Goal: Entertainment & Leisure: Browse casually

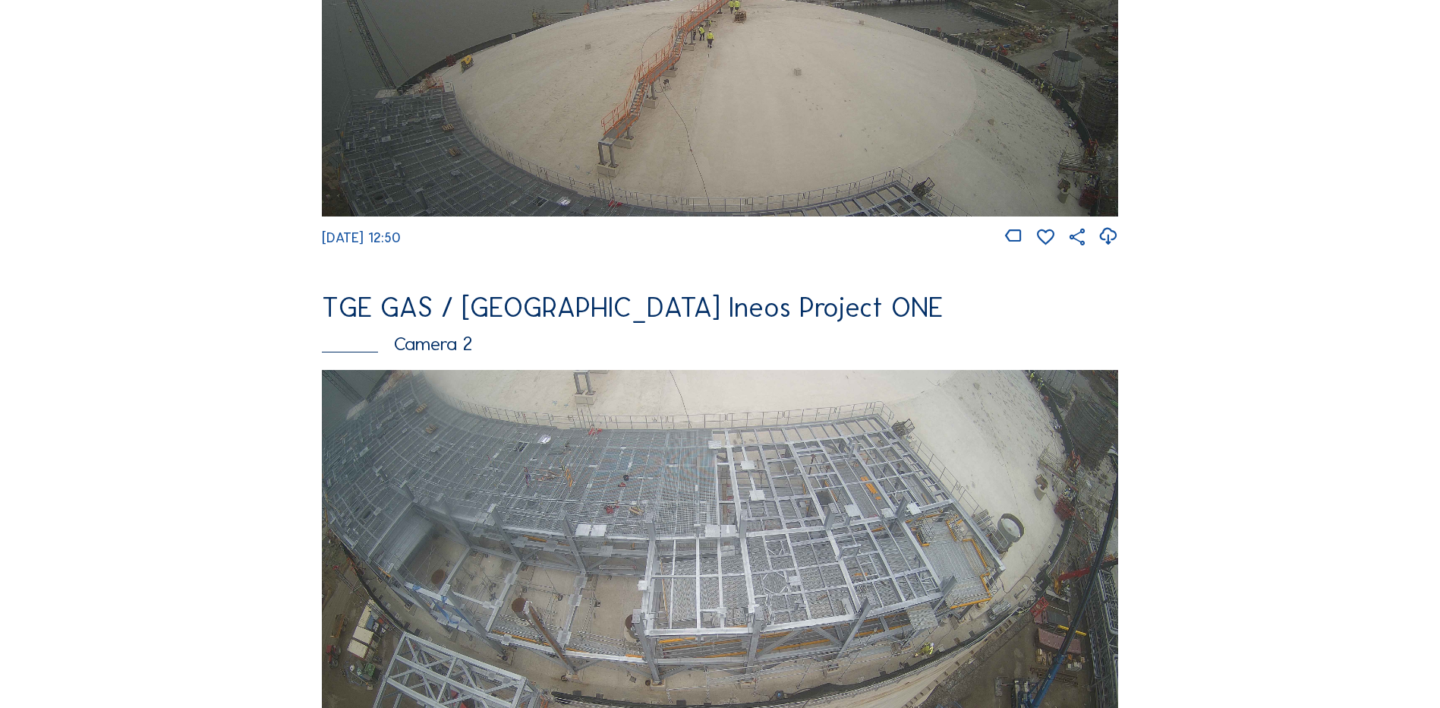
scroll to position [531, 0]
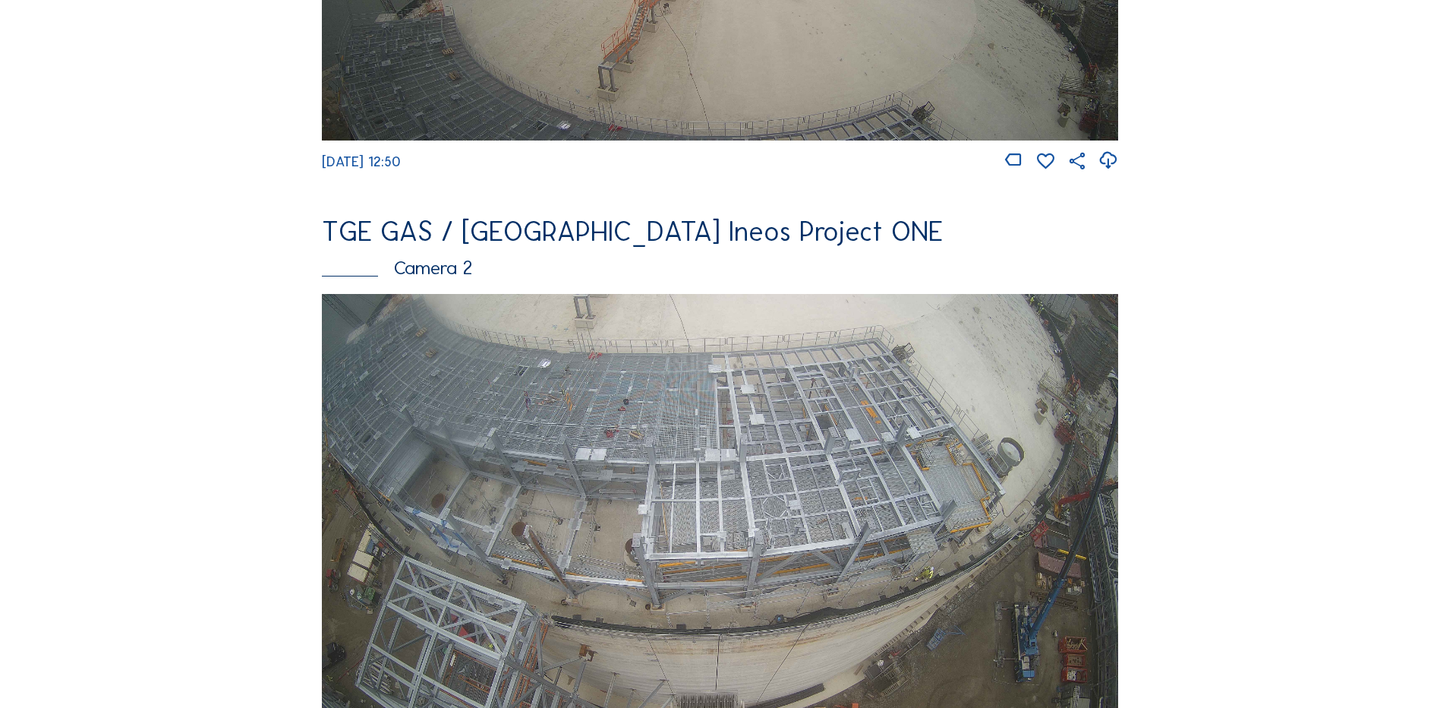
click at [717, 450] on img at bounding box center [720, 518] width 796 height 448
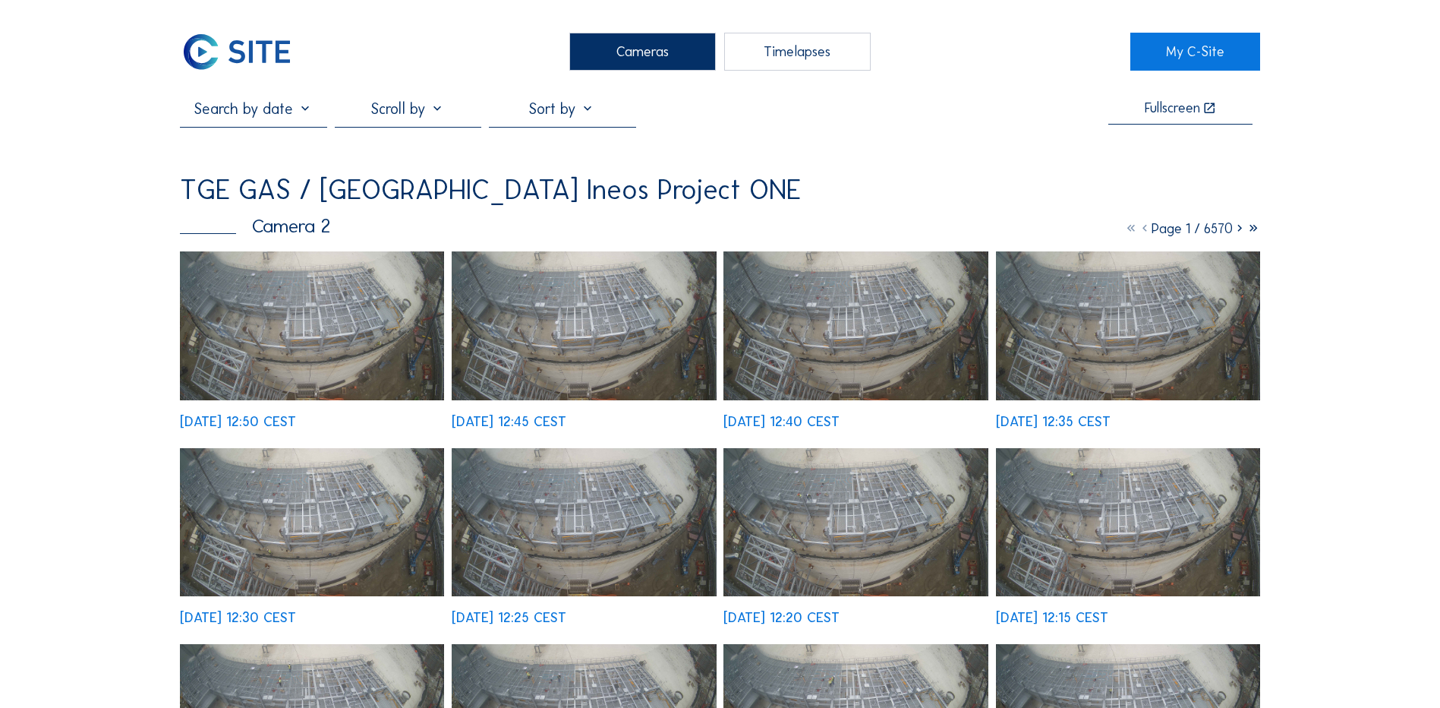
click at [333, 317] on img at bounding box center [312, 325] width 264 height 149
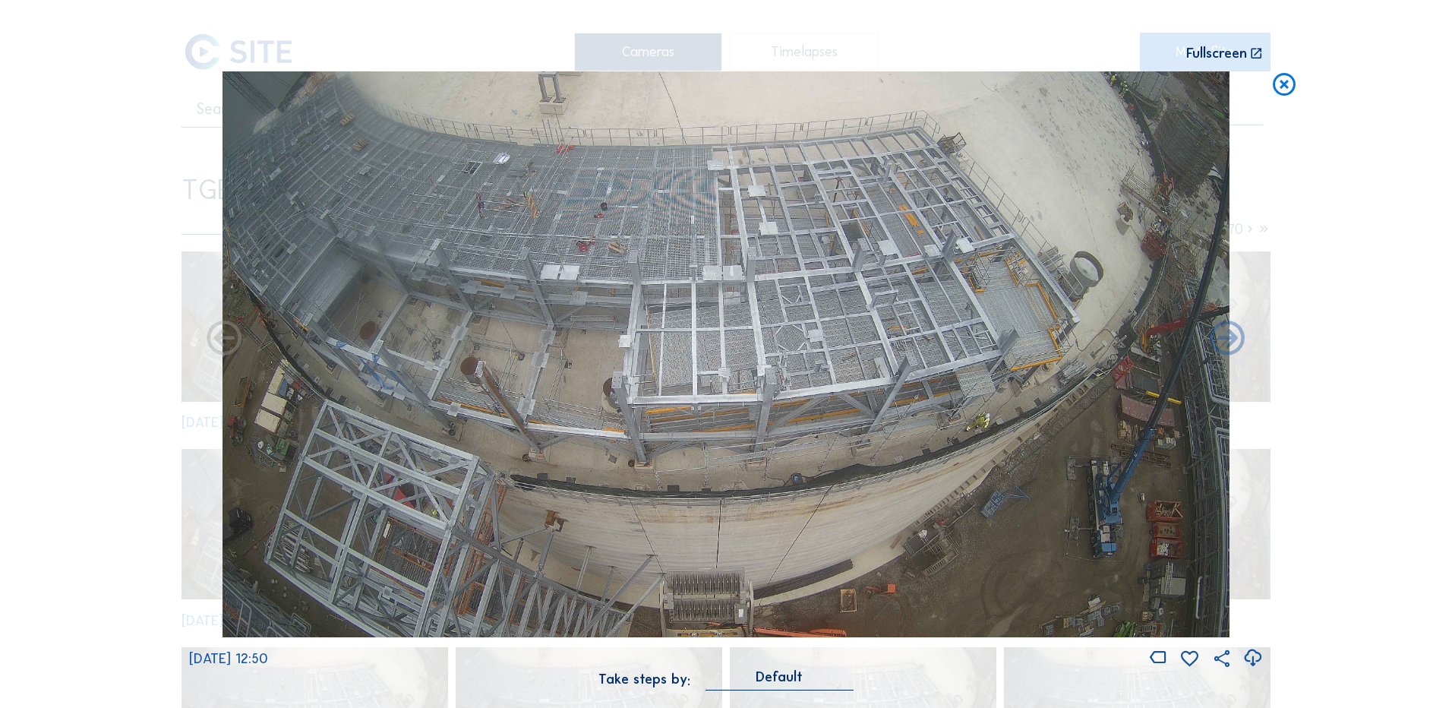
click at [1251, 657] on icon at bounding box center [1252, 657] width 21 height 25
click at [80, 335] on div "Scroll to travel through time | Press 'Alt' Button + Scroll to Zoom | Click and…" at bounding box center [726, 354] width 1452 height 708
click at [1281, 84] on icon at bounding box center [1283, 85] width 27 height 28
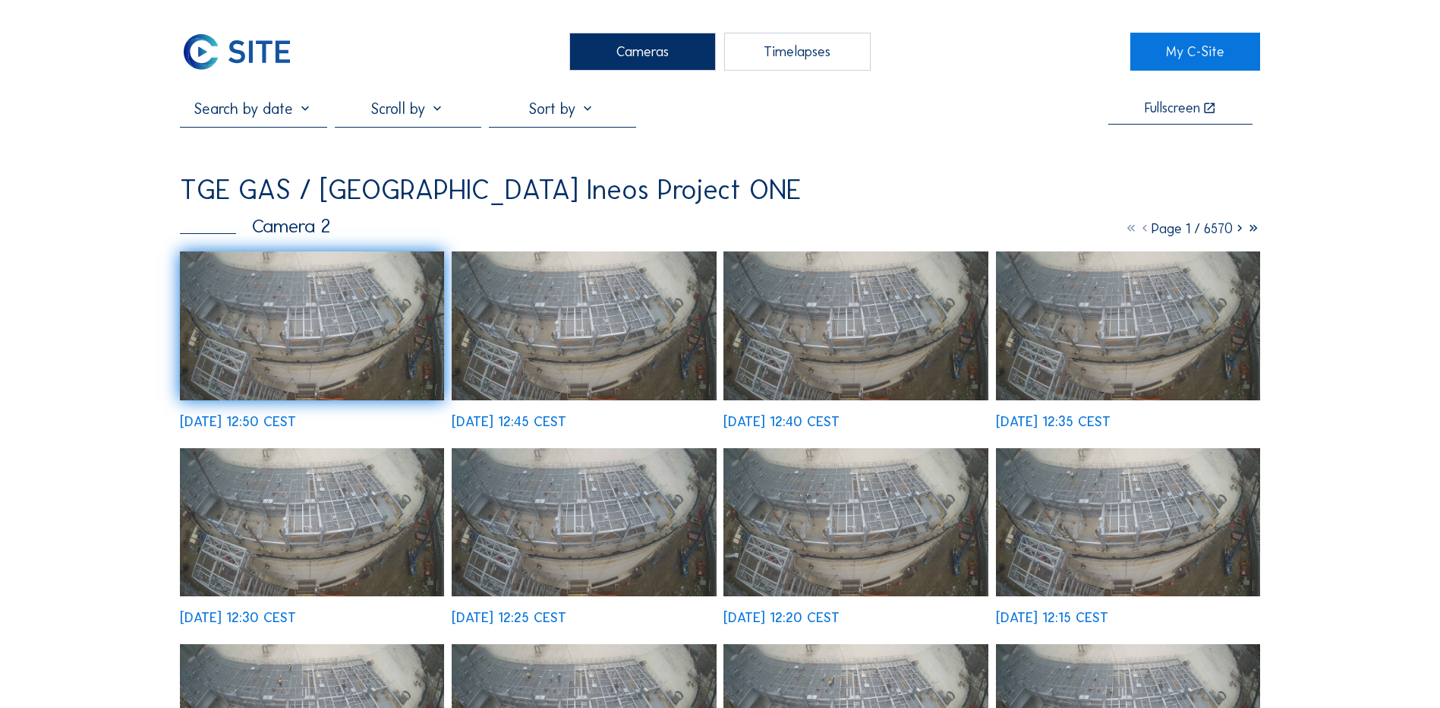
click at [623, 57] on div "Cameras" at bounding box center [642, 52] width 147 height 38
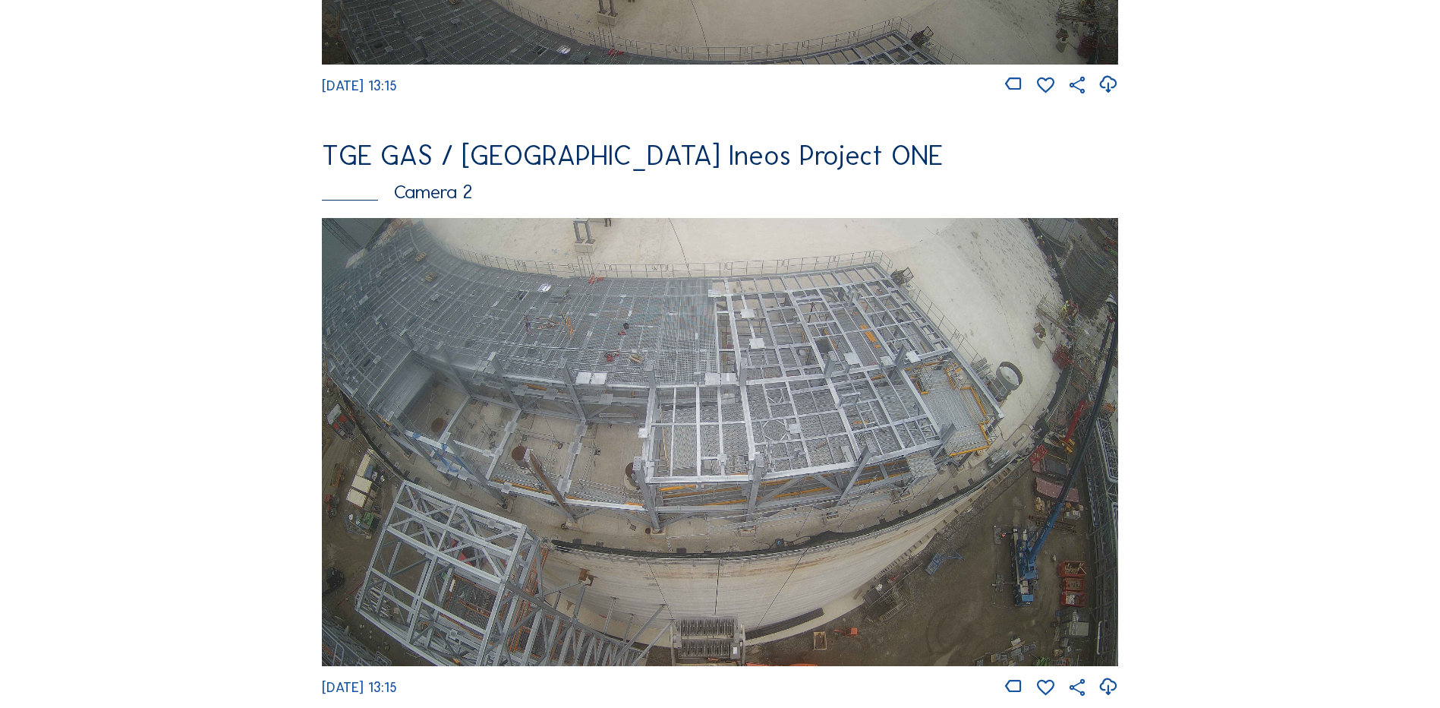
scroll to position [683, 0]
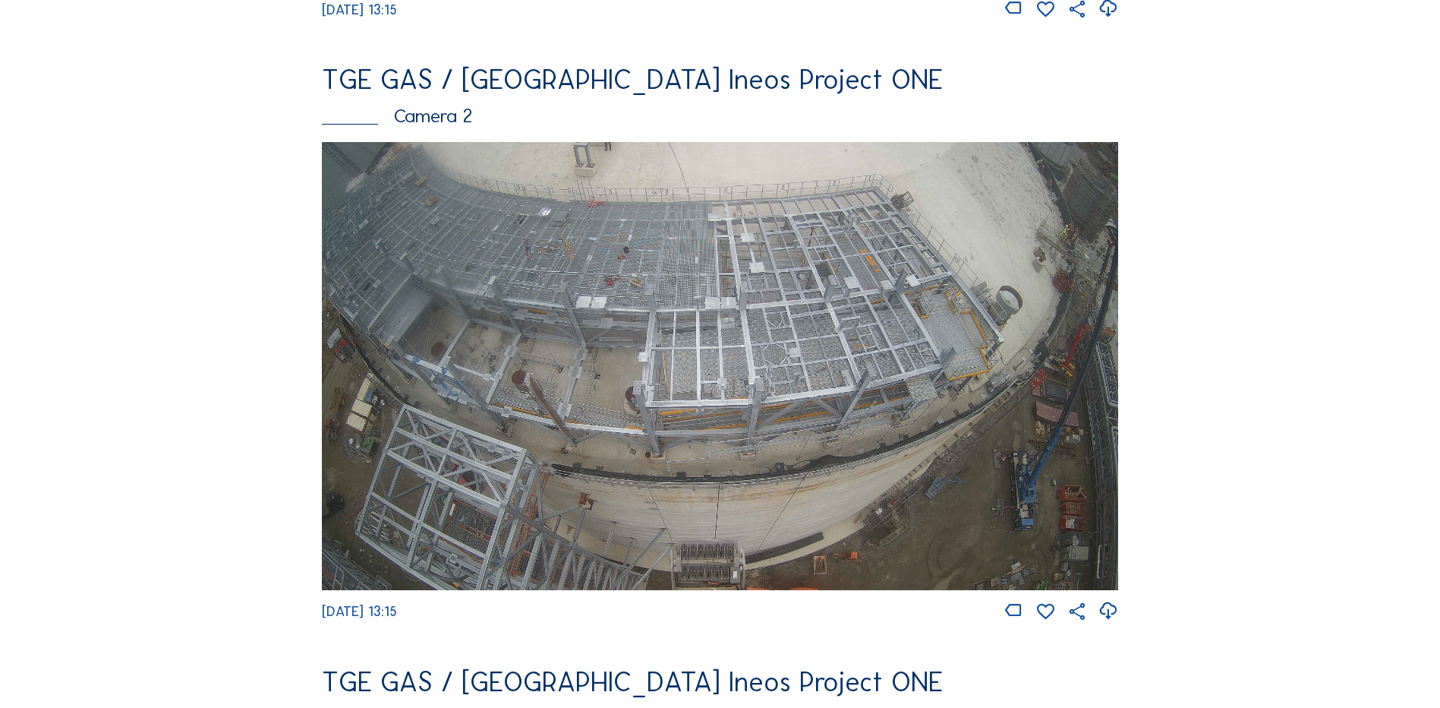
click at [708, 287] on img at bounding box center [720, 366] width 796 height 448
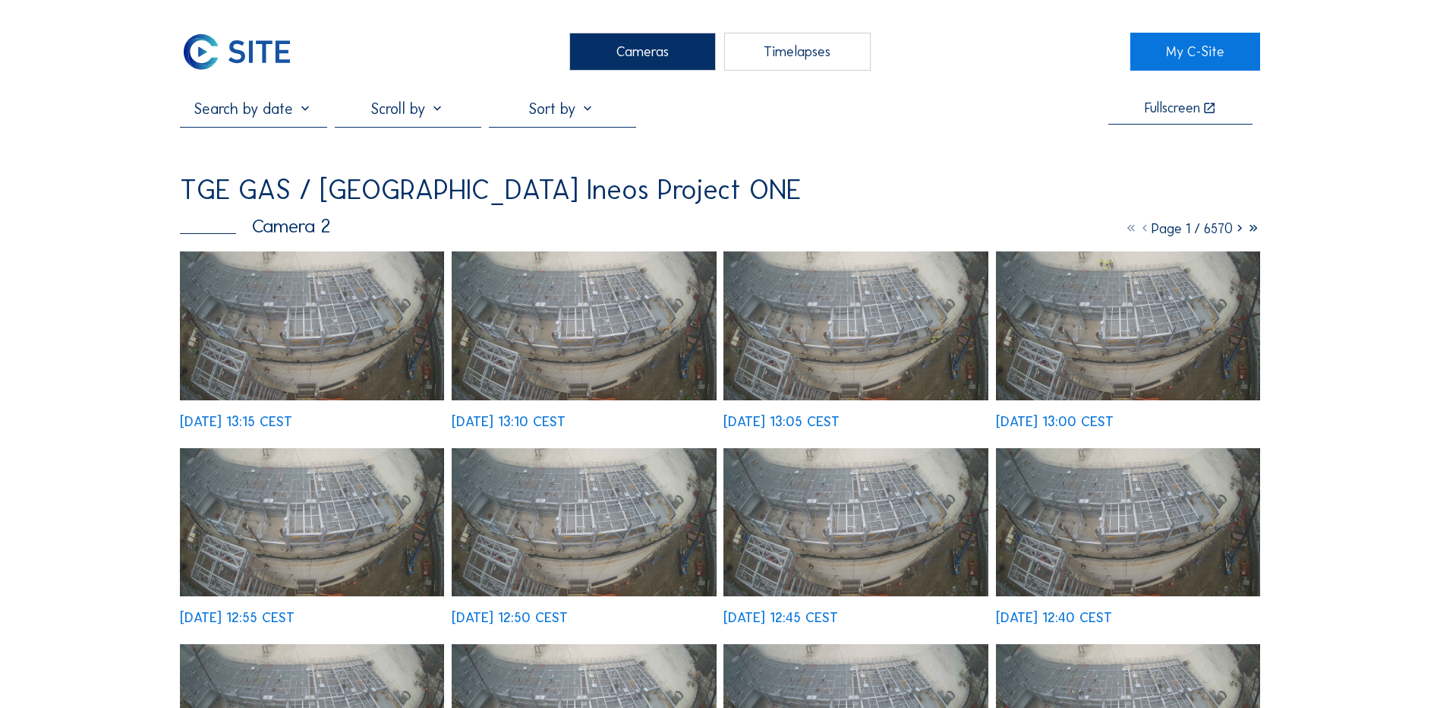
click at [284, 319] on img at bounding box center [312, 325] width 264 height 149
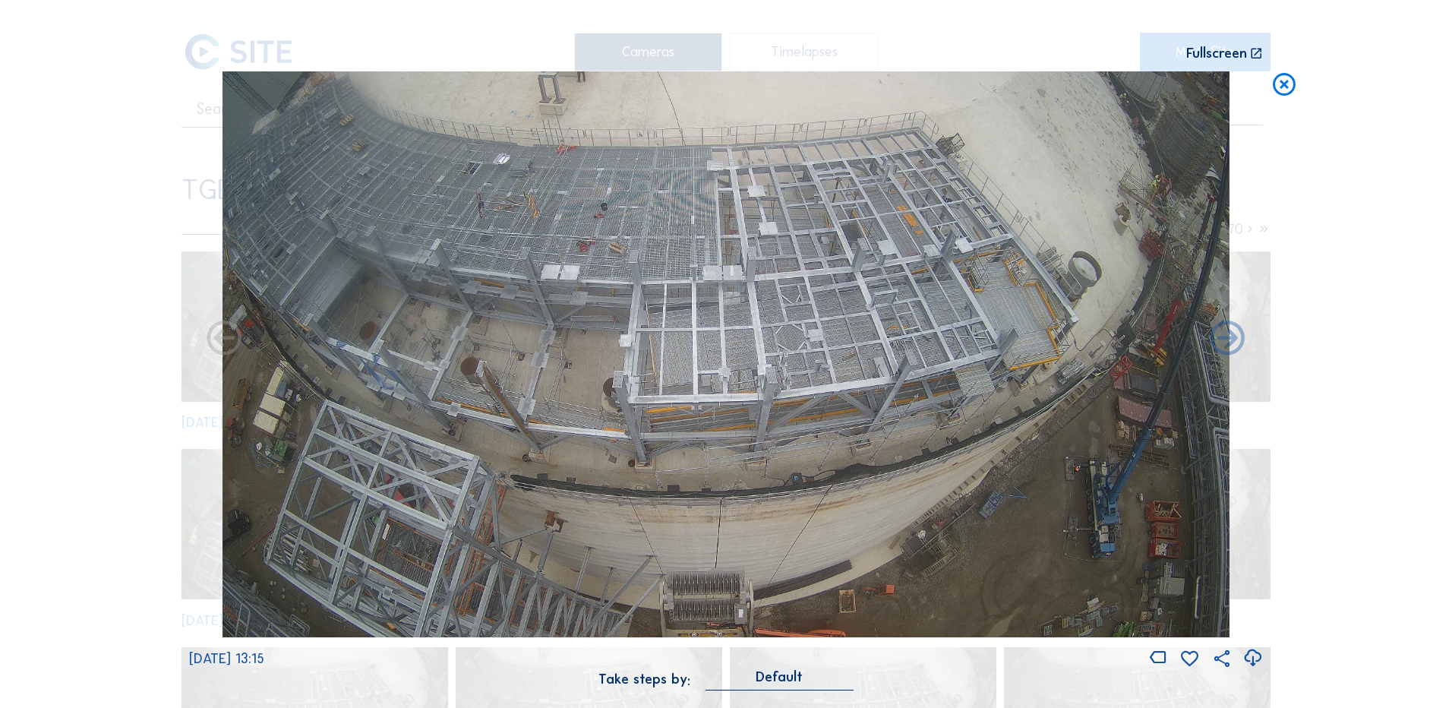
click at [1283, 86] on icon at bounding box center [1283, 85] width 27 height 28
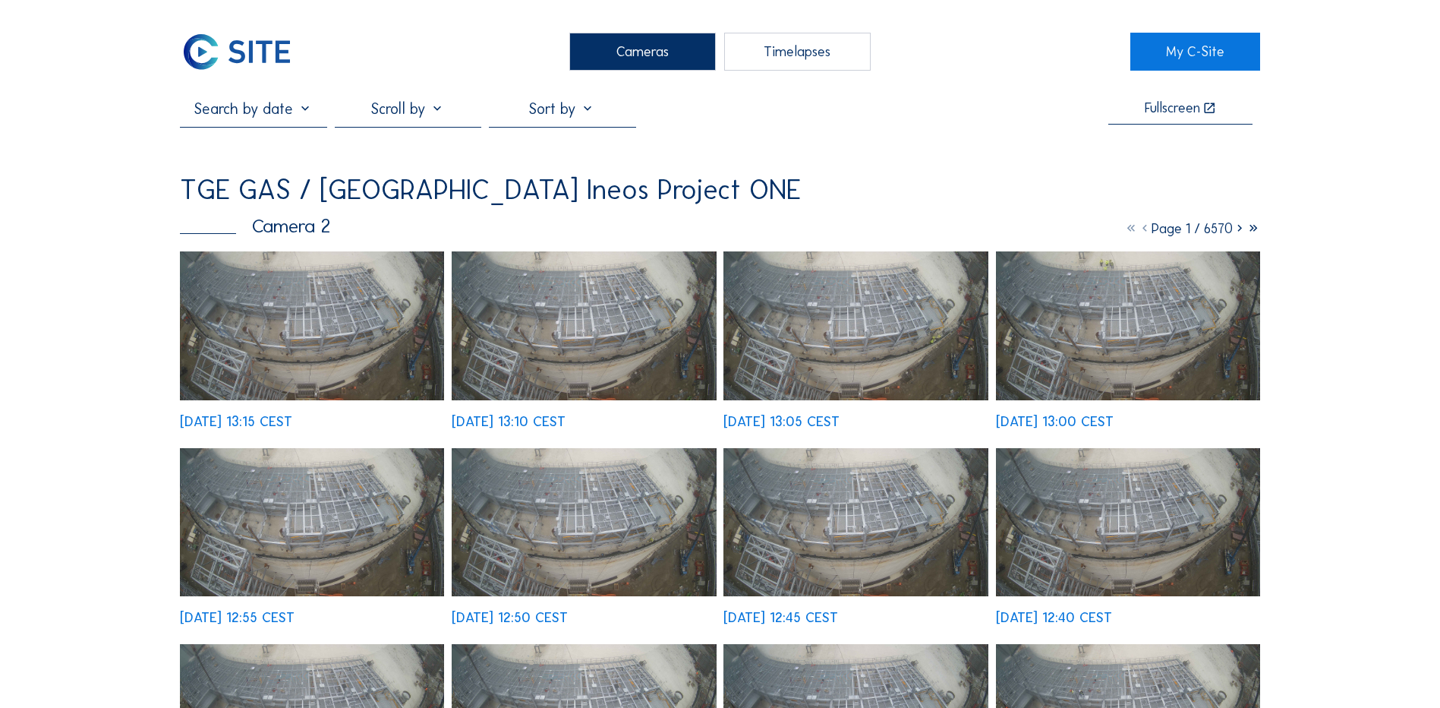
click at [646, 48] on div "Cameras" at bounding box center [642, 52] width 147 height 38
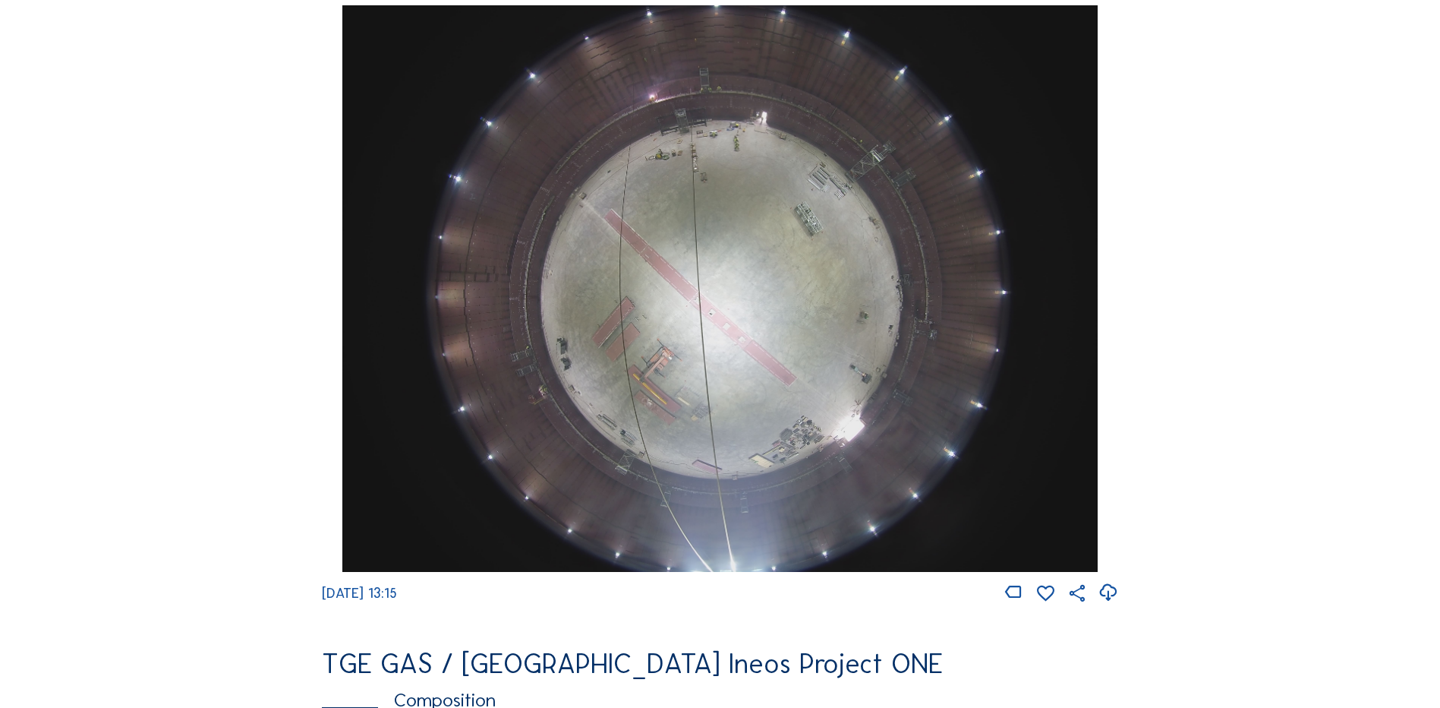
scroll to position [1367, 0]
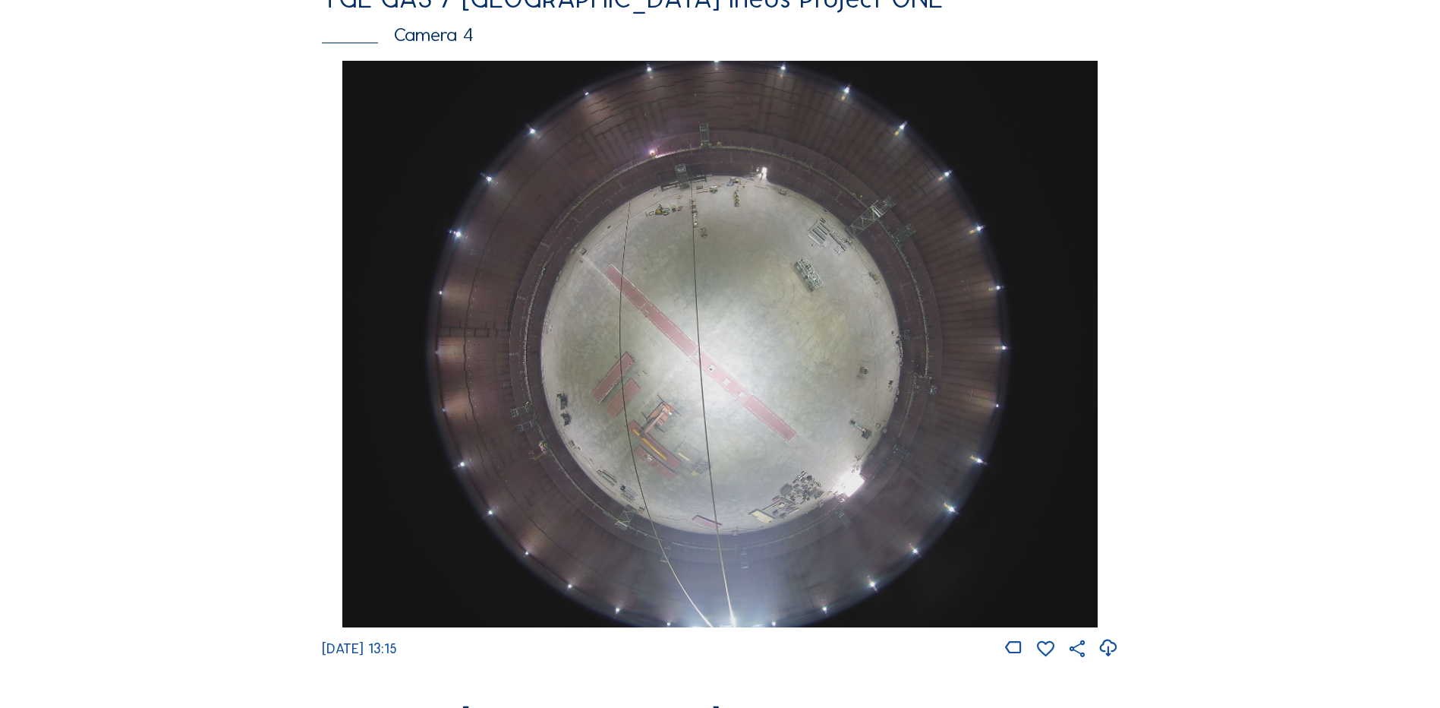
click at [1111, 656] on icon at bounding box center [1108, 648] width 21 height 25
click at [139, 302] on div "Cameras Timelapses My C-Site Feed Photo Show Map Search Fullscreen TGE GAS / An…" at bounding box center [720, 339] width 1440 height 3412
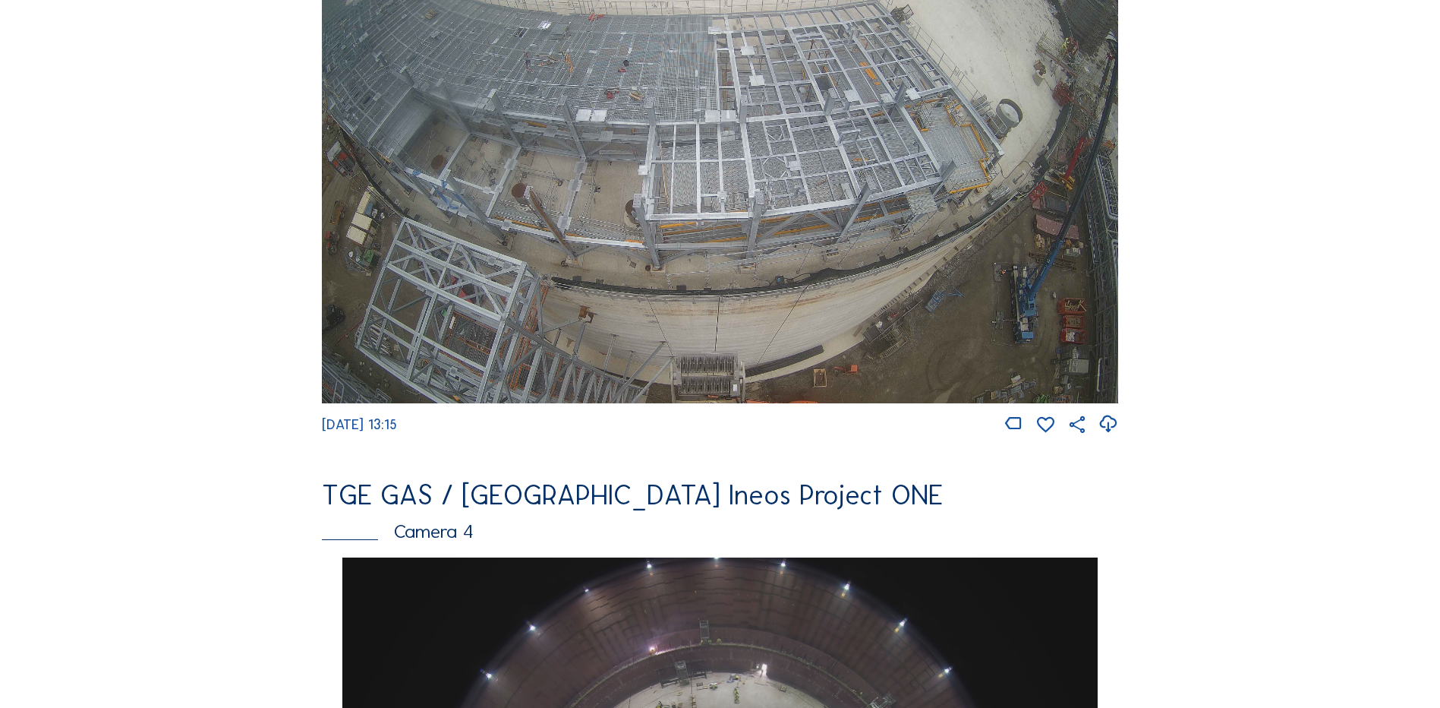
scroll to position [683, 0]
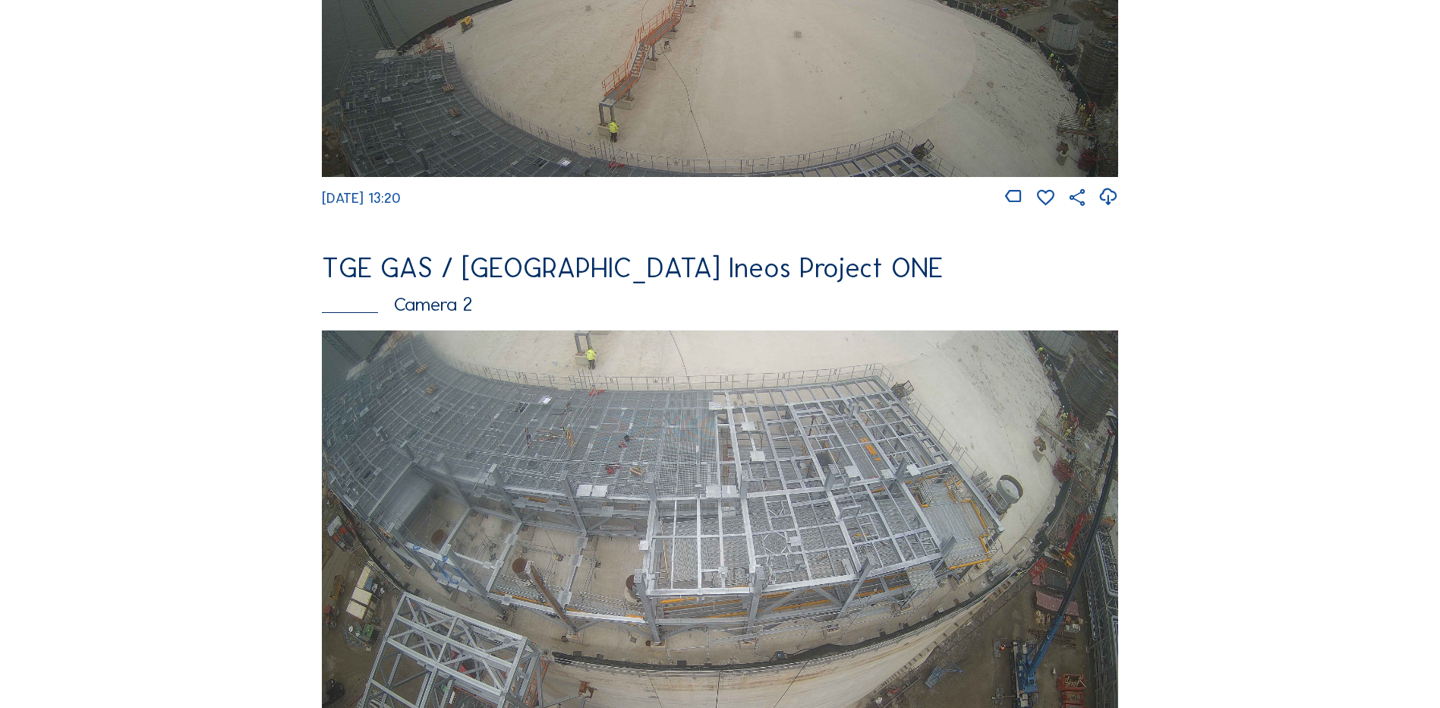
scroll to position [531, 0]
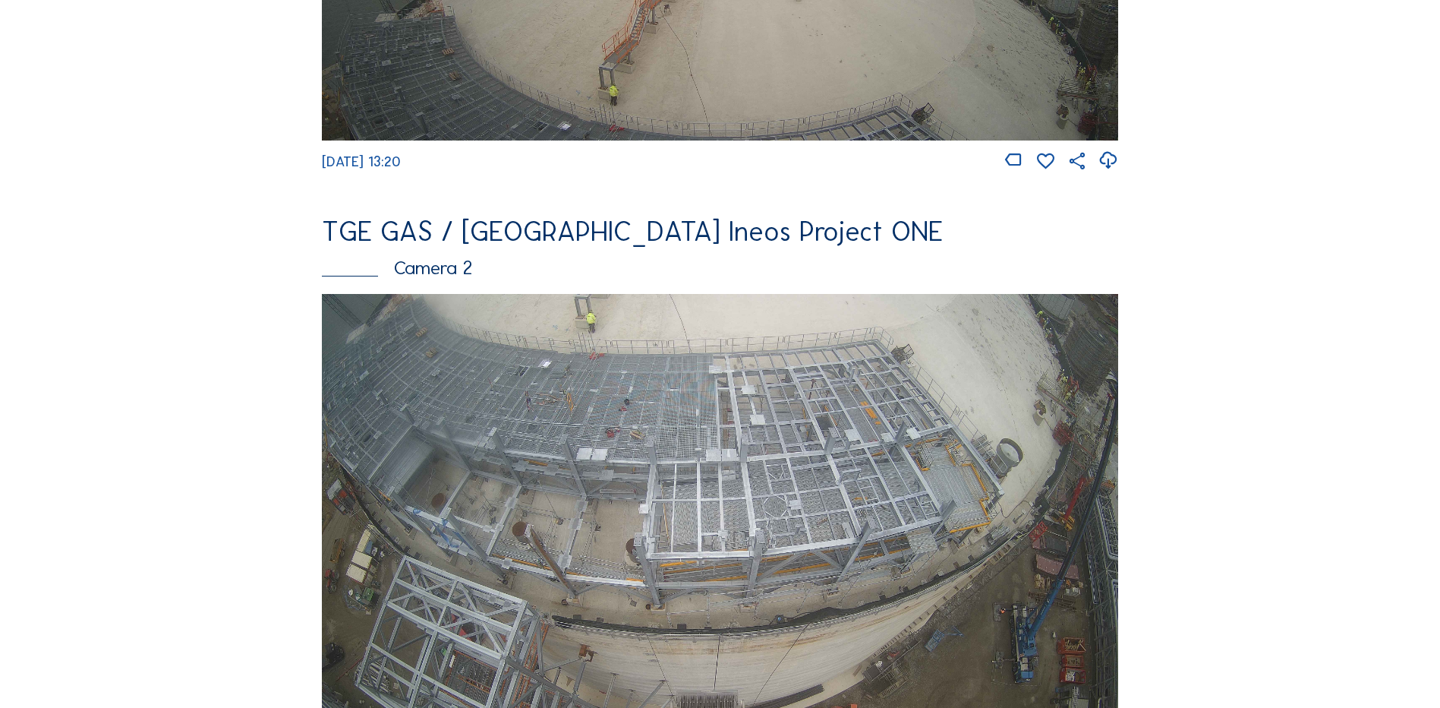
click at [730, 364] on img at bounding box center [720, 518] width 796 height 448
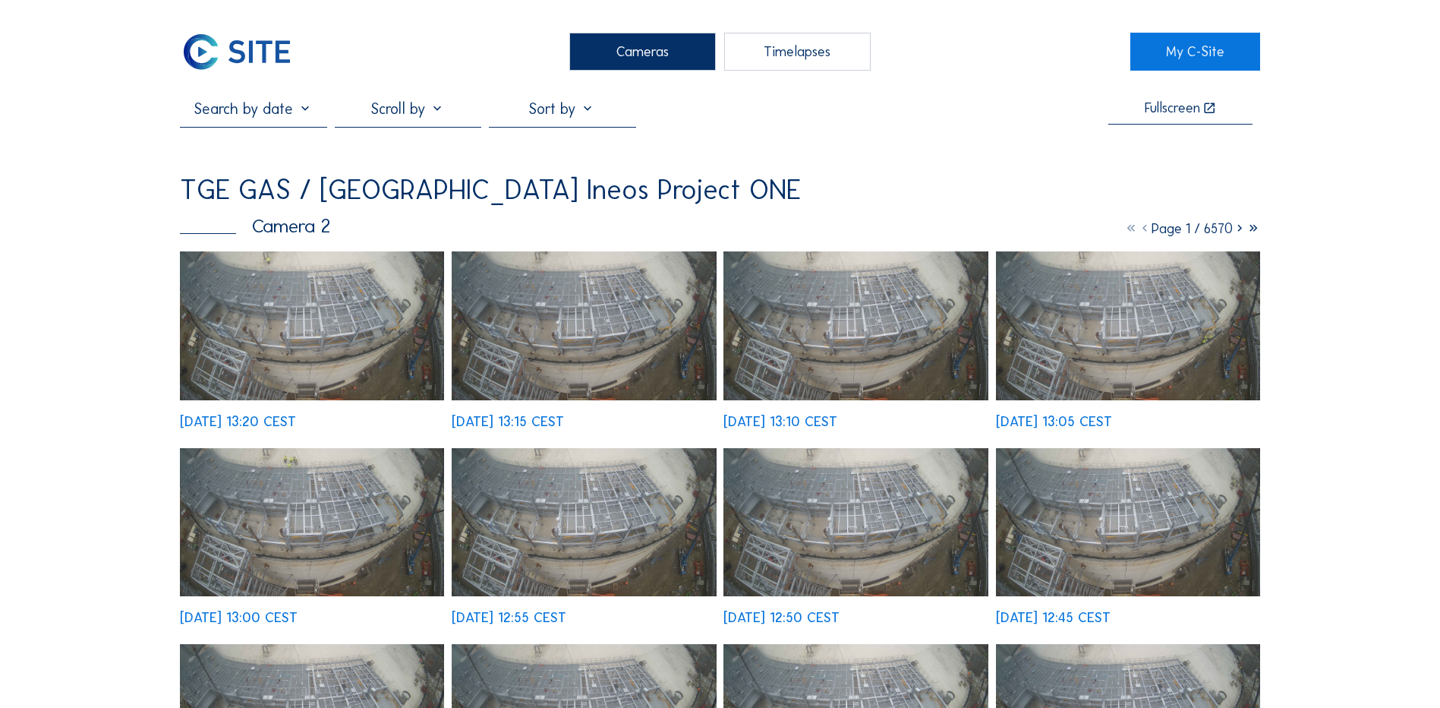
click at [278, 301] on img at bounding box center [312, 325] width 264 height 149
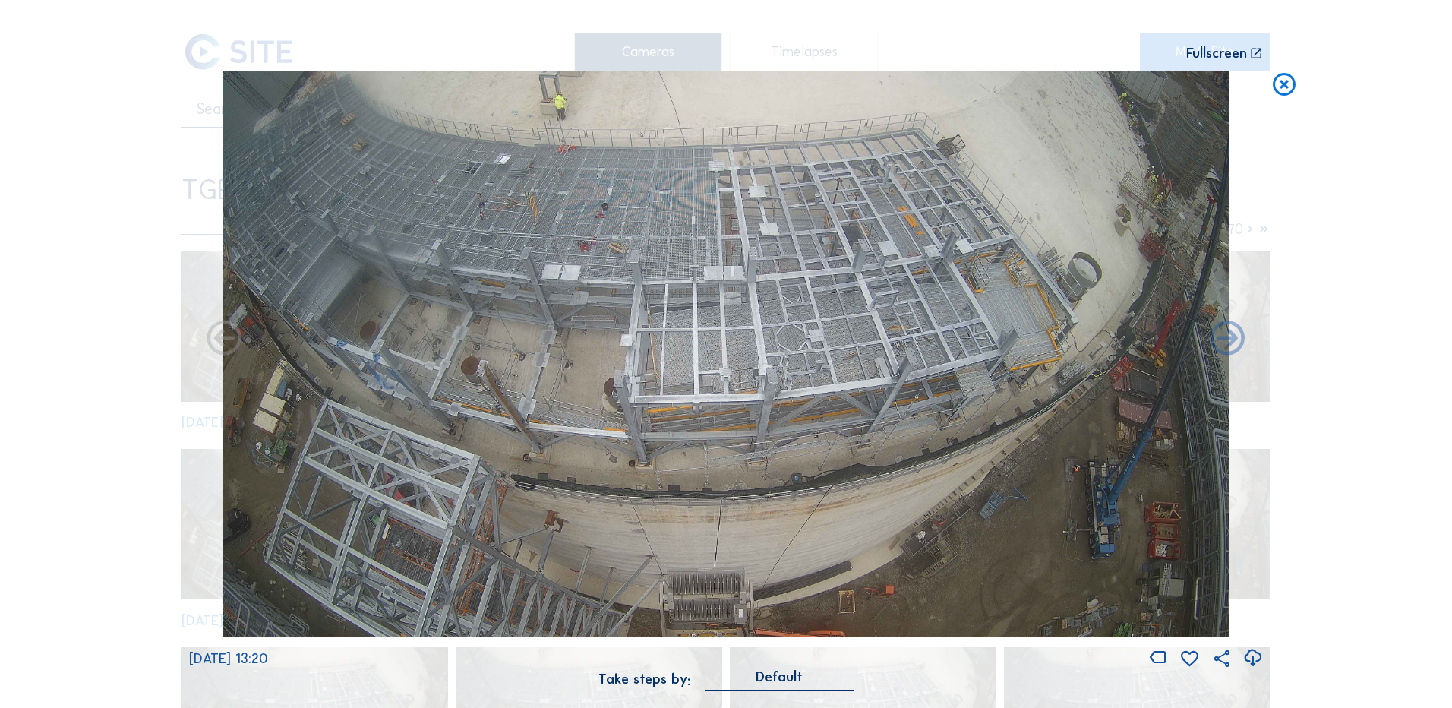
click at [1253, 654] on icon at bounding box center [1252, 657] width 21 height 25
drag, startPoint x: 106, startPoint y: 387, endPoint x: 524, endPoint y: 243, distance: 441.8
click at [106, 387] on div "Scroll to travel through time | Press 'Alt' Button + Scroll to Zoom | Click and…" at bounding box center [726, 354] width 1452 height 708
click at [1287, 88] on icon at bounding box center [1283, 85] width 27 height 28
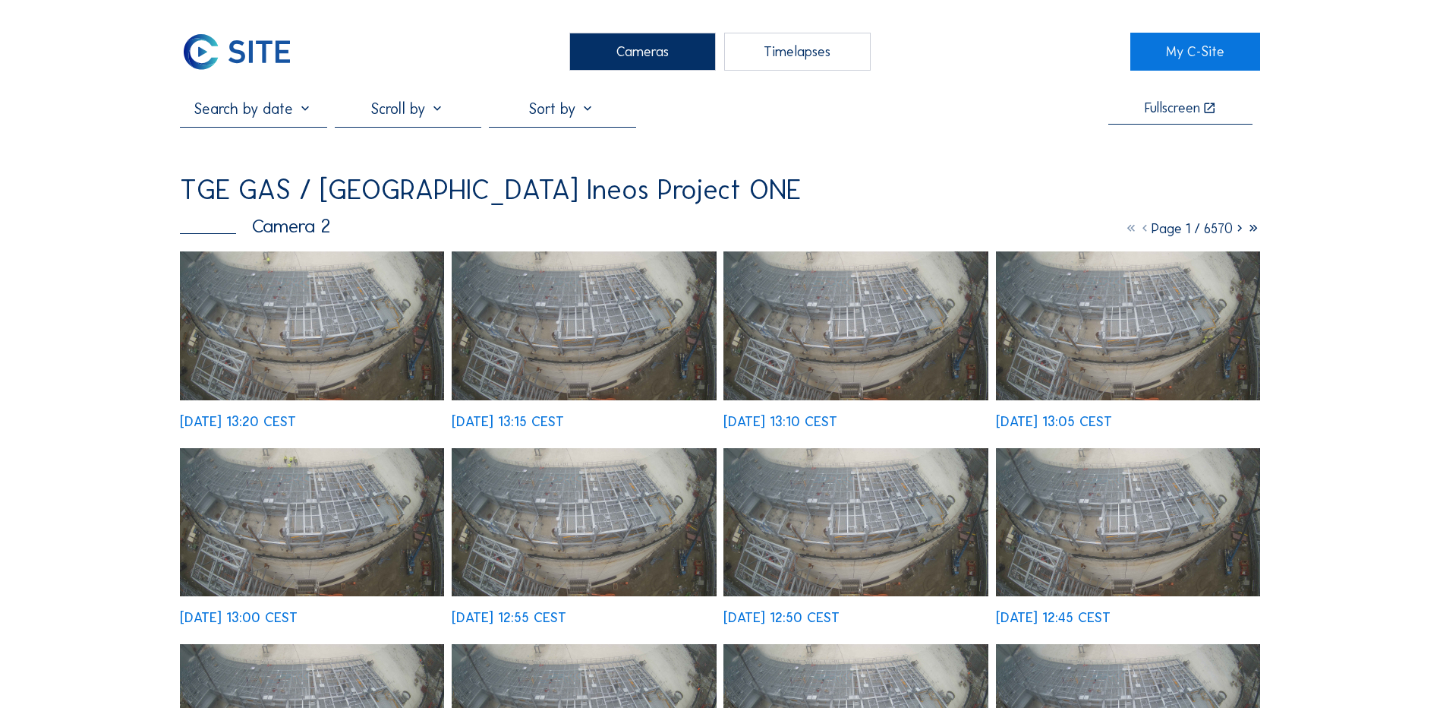
click at [613, 51] on div "Cameras" at bounding box center [642, 52] width 147 height 38
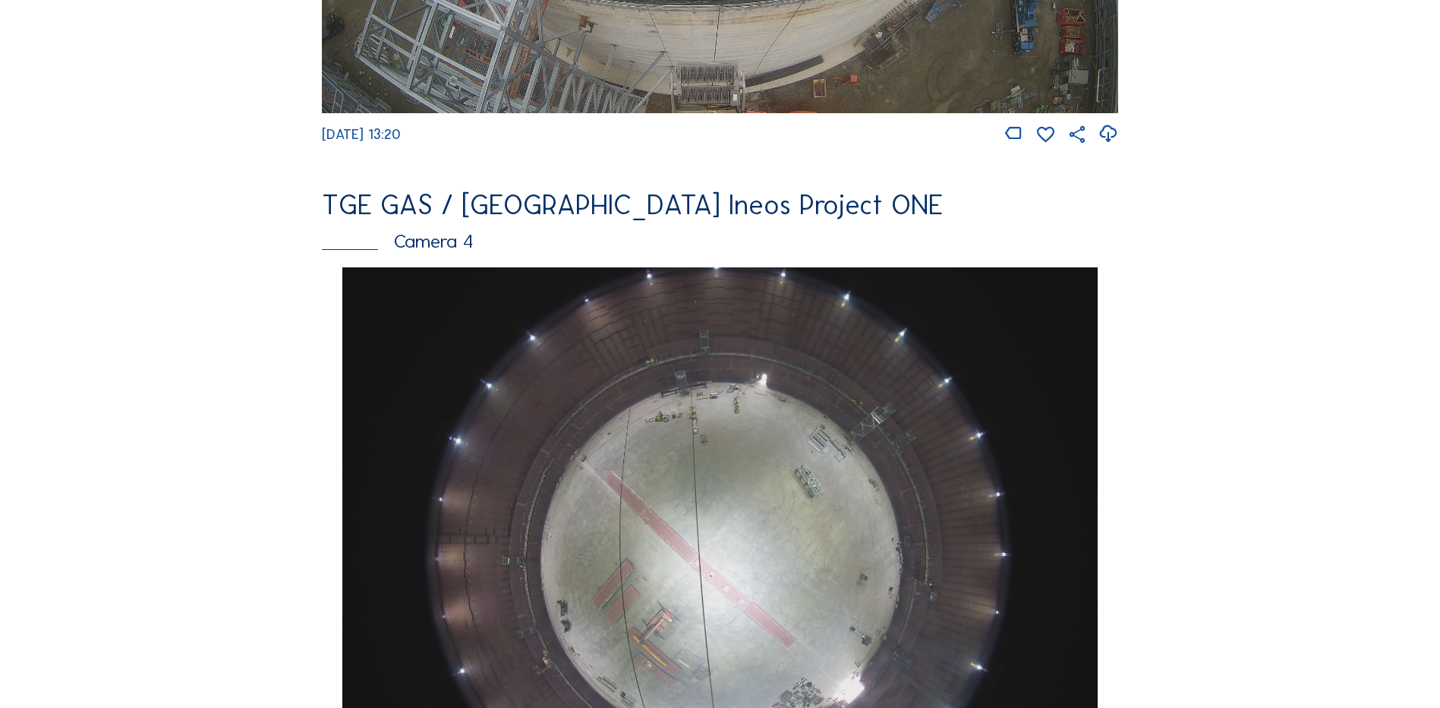
scroll to position [1519, 0]
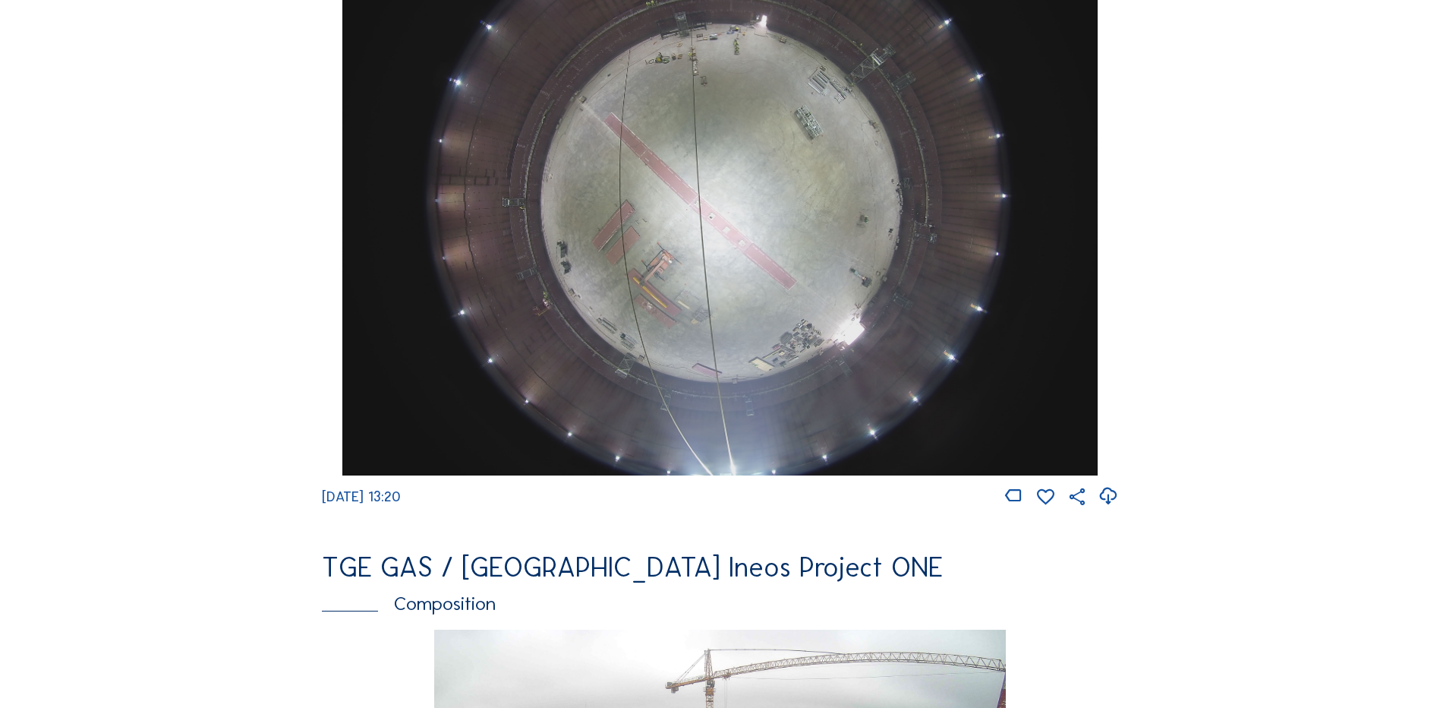
click at [797, 237] on img at bounding box center [719, 192] width 755 height 566
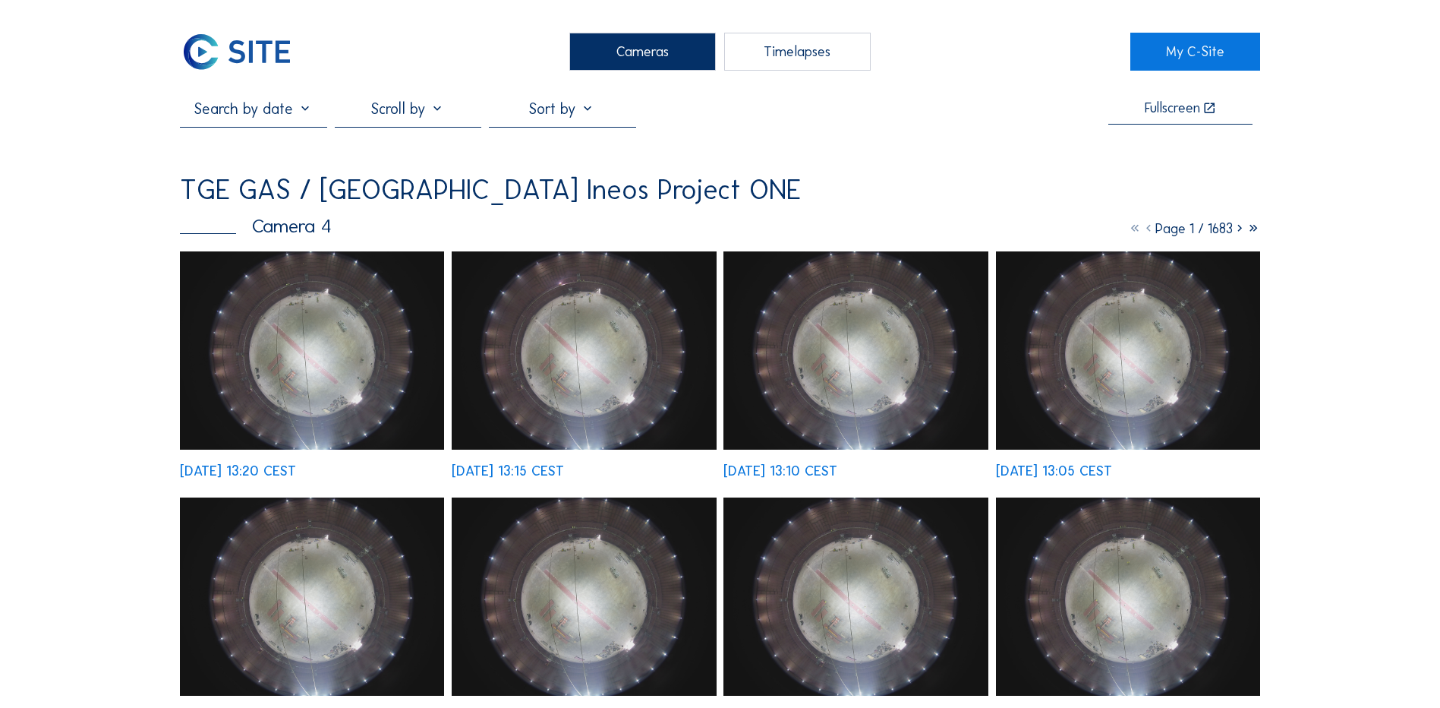
click at [331, 345] on img at bounding box center [312, 350] width 264 height 198
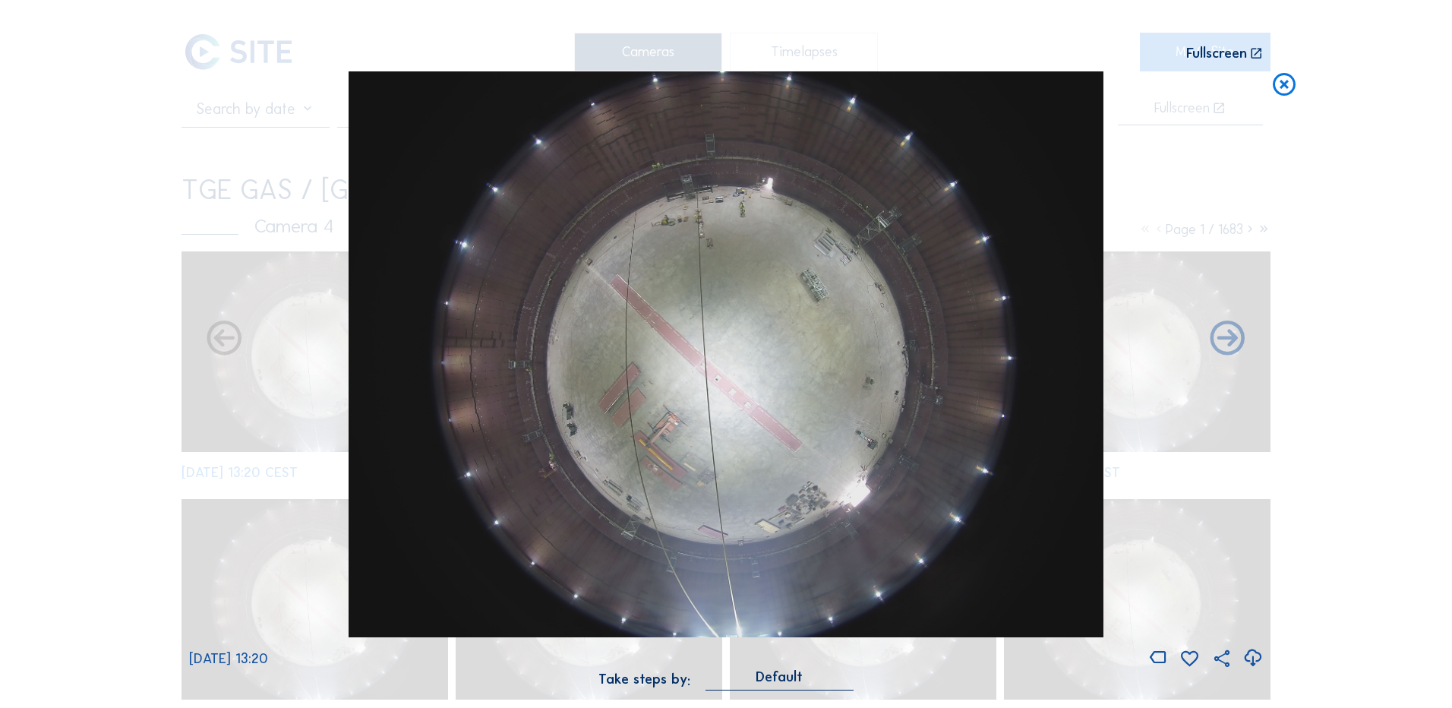
click at [1252, 658] on icon at bounding box center [1252, 657] width 21 height 25
